Goal: Complete application form

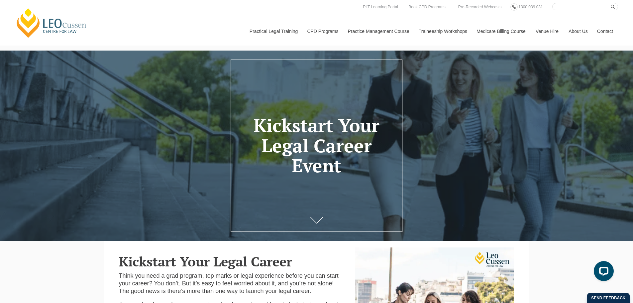
click at [376, 39] on button "Allow" at bounding box center [376, 43] width 31 height 17
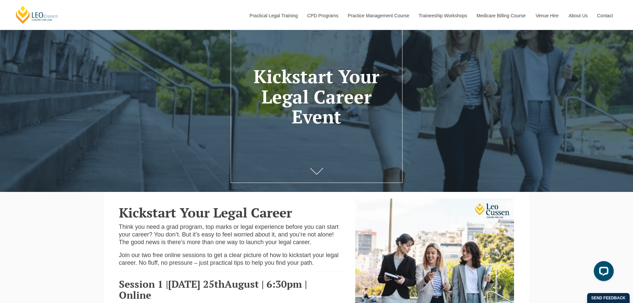
scroll to position [233, 0]
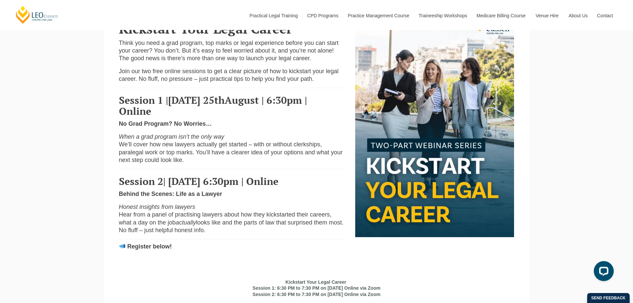
click at [151, 256] on div "Kickstart Your Legal Career Think you need a grad program, top marks or legal e…" at bounding box center [232, 135] width 237 height 241
click at [146, 250] on strong "Register below!" at bounding box center [149, 246] width 45 height 7
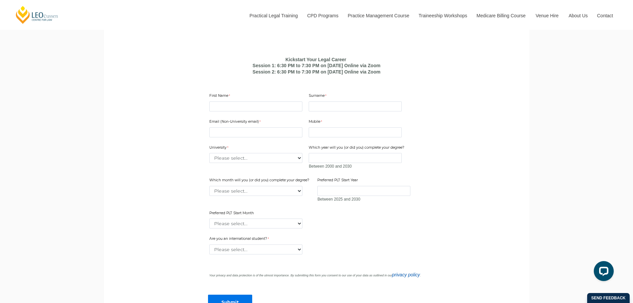
scroll to position [399, 0]
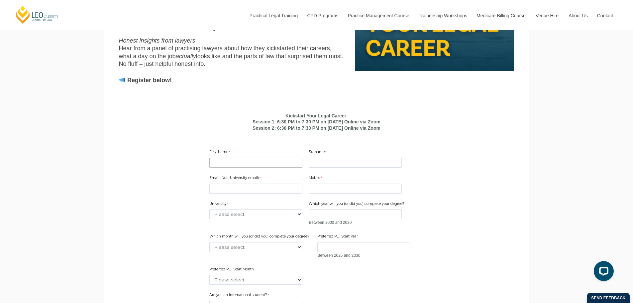
click at [250, 167] on input "First Name" at bounding box center [255, 163] width 93 height 10
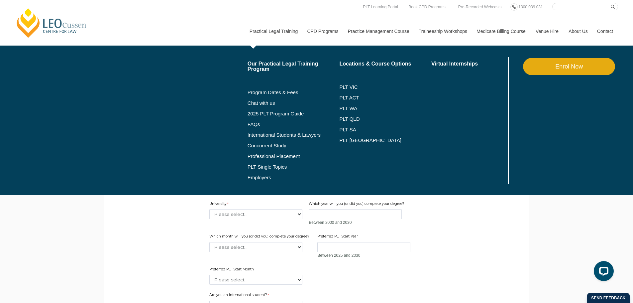
type input "[PERSON_NAME]"
type input "Kristidis"
type input "[PERSON_NAME][EMAIL_ADDRESS][PERSON_NAME][DOMAIN_NAME]"
type input "0482176405"
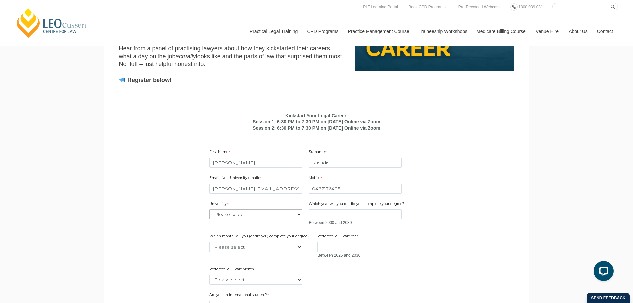
click at [270, 219] on select "Please select... [GEOGRAPHIC_DATA] [GEOGRAPHIC_DATA] [GEOGRAPHIC_DATA] [GEOGRAP…" at bounding box center [255, 214] width 93 height 10
select select "tfa_2205"
click at [209, 219] on select "Please select... [GEOGRAPHIC_DATA] [GEOGRAPHIC_DATA] [GEOGRAPHIC_DATA] [GEOGRAP…" at bounding box center [255, 214] width 93 height 10
click at [339, 226] on span "Between 2000 and 2030" at bounding box center [357, 222] width 97 height 7
click at [336, 219] on input "Which year will you (or did you) complete your degree?" at bounding box center [355, 214] width 93 height 10
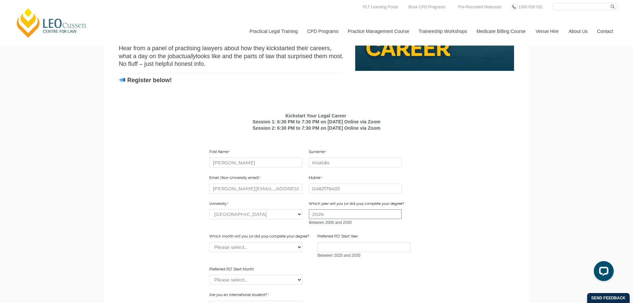
type input "2026"
click at [267, 252] on select "Please select... January February March April May June July August September Oc…" at bounding box center [255, 247] width 93 height 10
select select "tfa_2233"
click at [209, 252] on select "Please select... January February March April May June July August September Oc…" at bounding box center [255, 247] width 93 height 10
click at [337, 252] on input "Preferred PLT Start Year" at bounding box center [363, 247] width 93 height 10
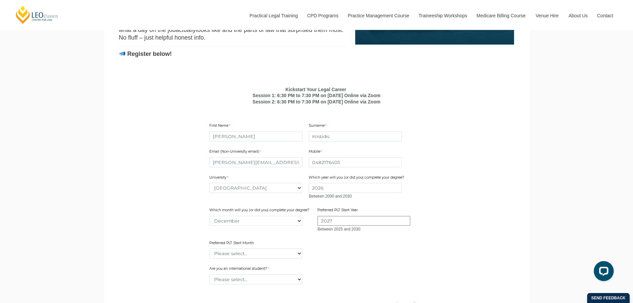
scroll to position [432, 0]
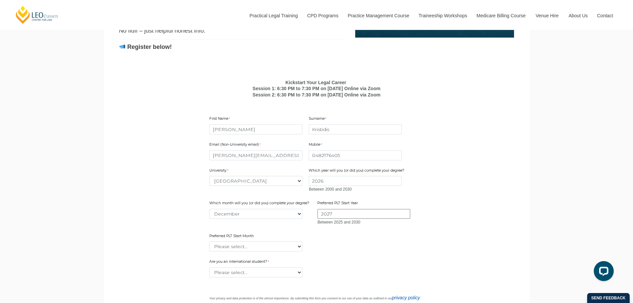
type input "2027"
click at [269, 251] on select "Please select... January February March April May June July August September Oc…" at bounding box center [255, 246] width 93 height 10
select select "tfa_2378"
click at [209, 251] on select "Please select... January February March April May June July August September Oc…" at bounding box center [255, 246] width 93 height 10
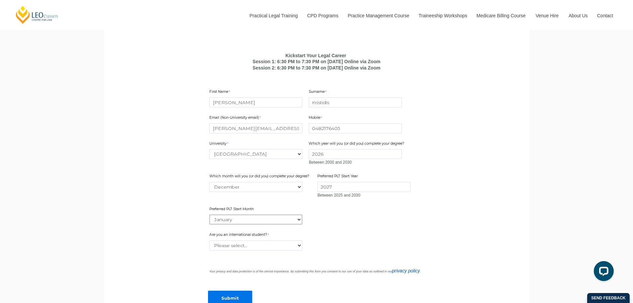
scroll to position [498, 0]
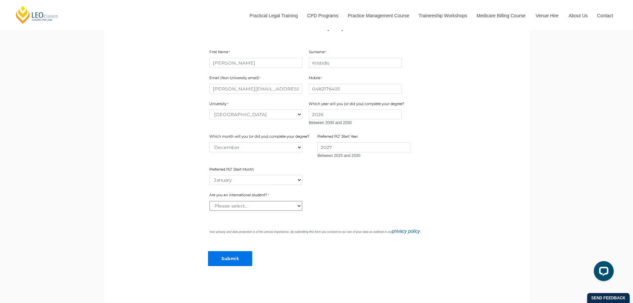
drag, startPoint x: 267, startPoint y: 214, endPoint x: 261, endPoint y: 220, distance: 8.0
click at [267, 211] on select "Please select... Yes No" at bounding box center [255, 206] width 93 height 10
select select "tfa_60"
click at [209, 211] on select "Please select... Yes No" at bounding box center [255, 206] width 93 height 10
click at [231, 266] on input "Submit" at bounding box center [230, 258] width 44 height 15
